Goal: Task Accomplishment & Management: Complete application form

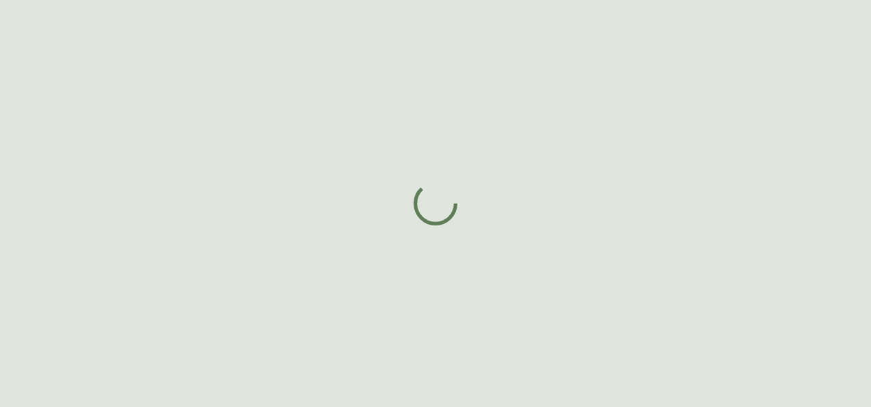
select select "BC"
select select "CA"
select select "CA_EN"
select select "Other"
select select "Real Estate Agent"
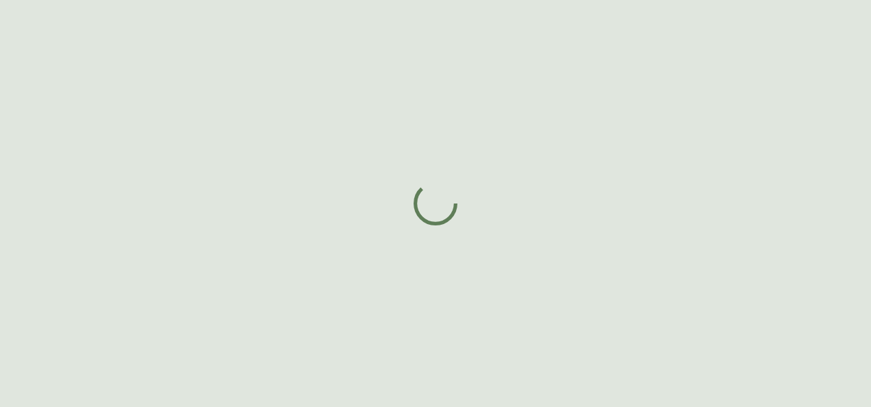
select select "false"
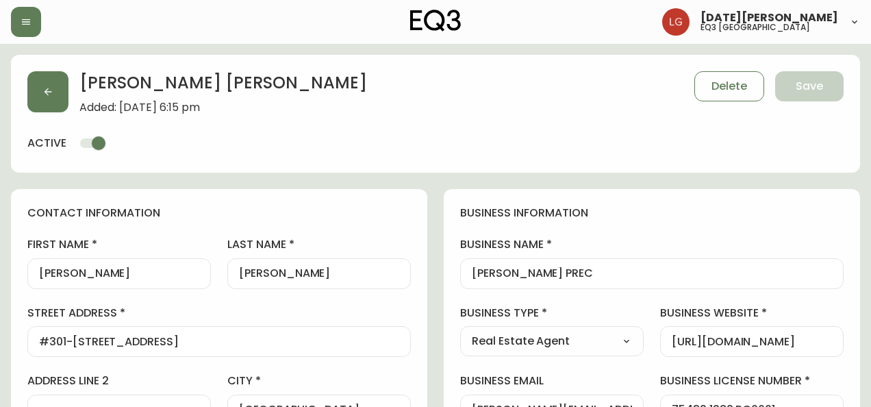
type input "EQ3 [GEOGRAPHIC_DATA]"
select select "cjw10z96p001r6gs00juufhhe"
